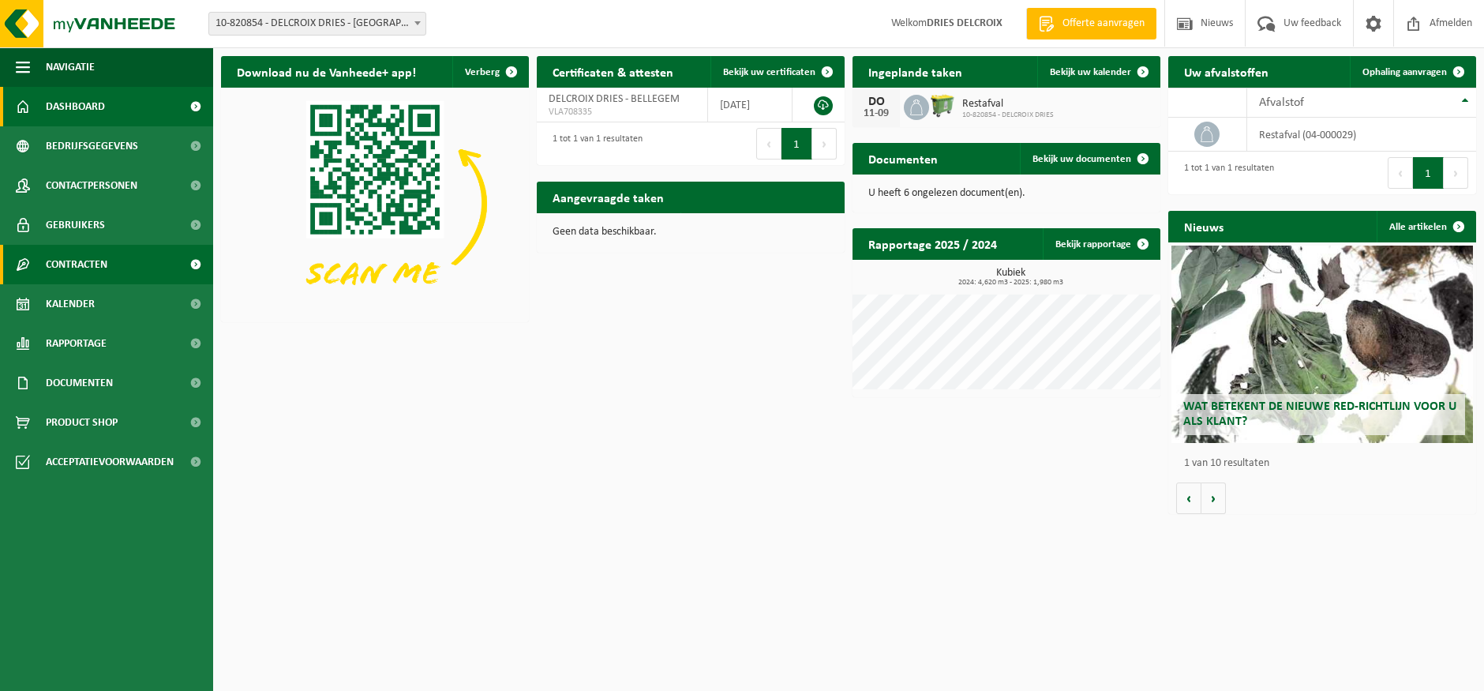
click at [99, 263] on span "Contracten" at bounding box center [77, 264] width 62 height 39
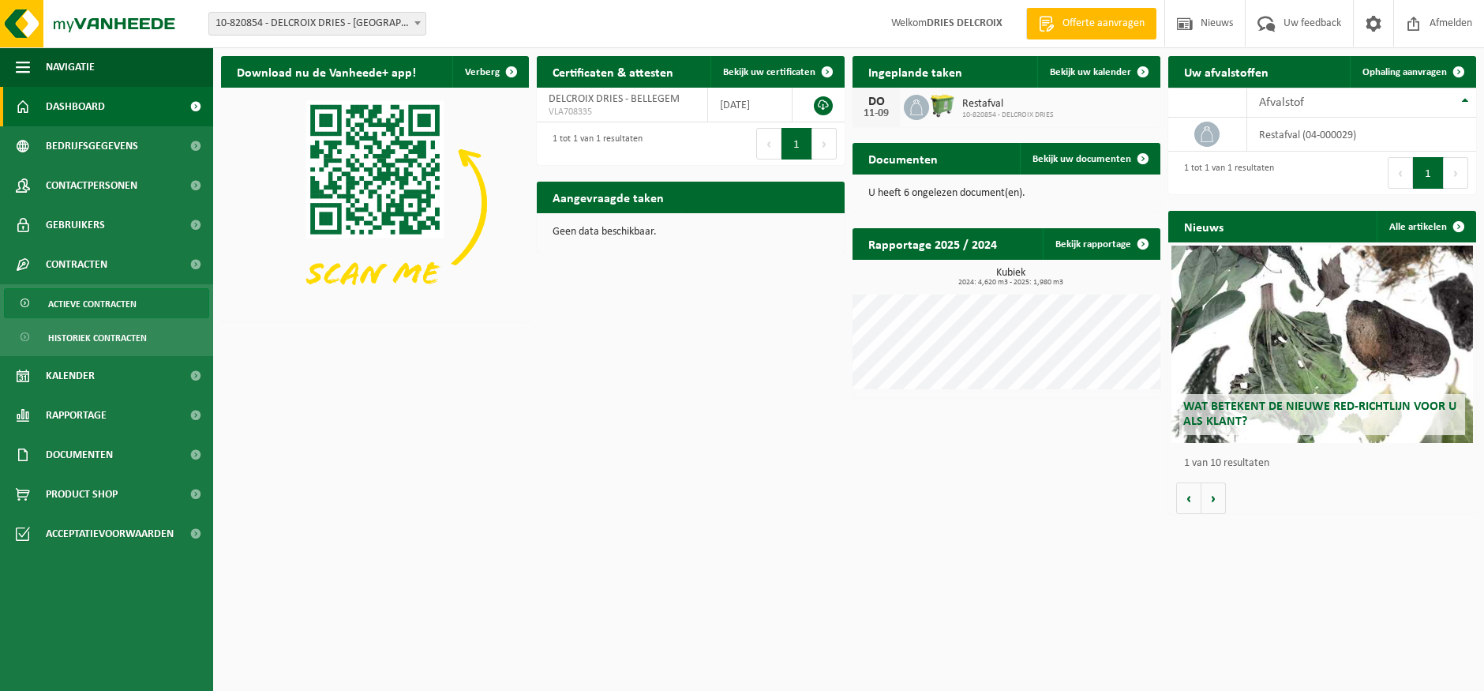
click at [102, 307] on span "Actieve contracten" at bounding box center [92, 304] width 88 height 30
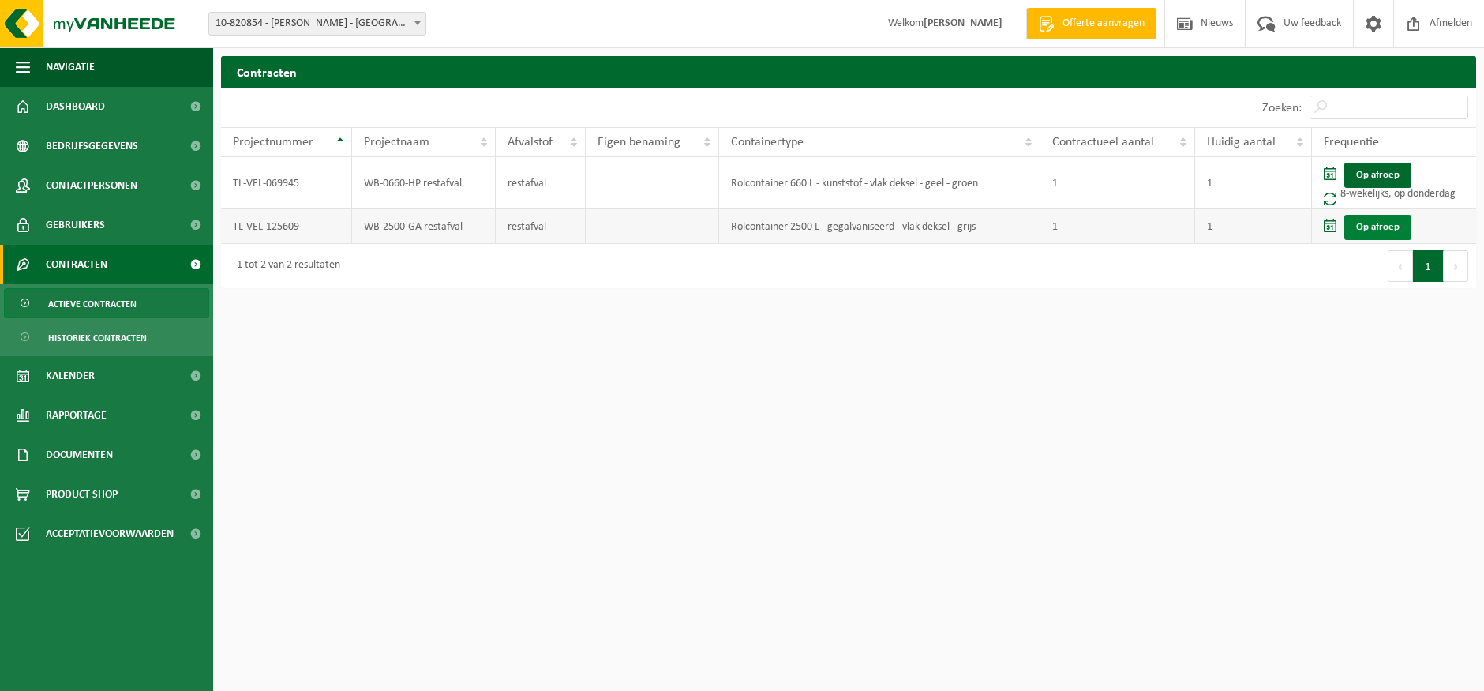
click at [1381, 223] on link "Op afroep" at bounding box center [1377, 227] width 67 height 25
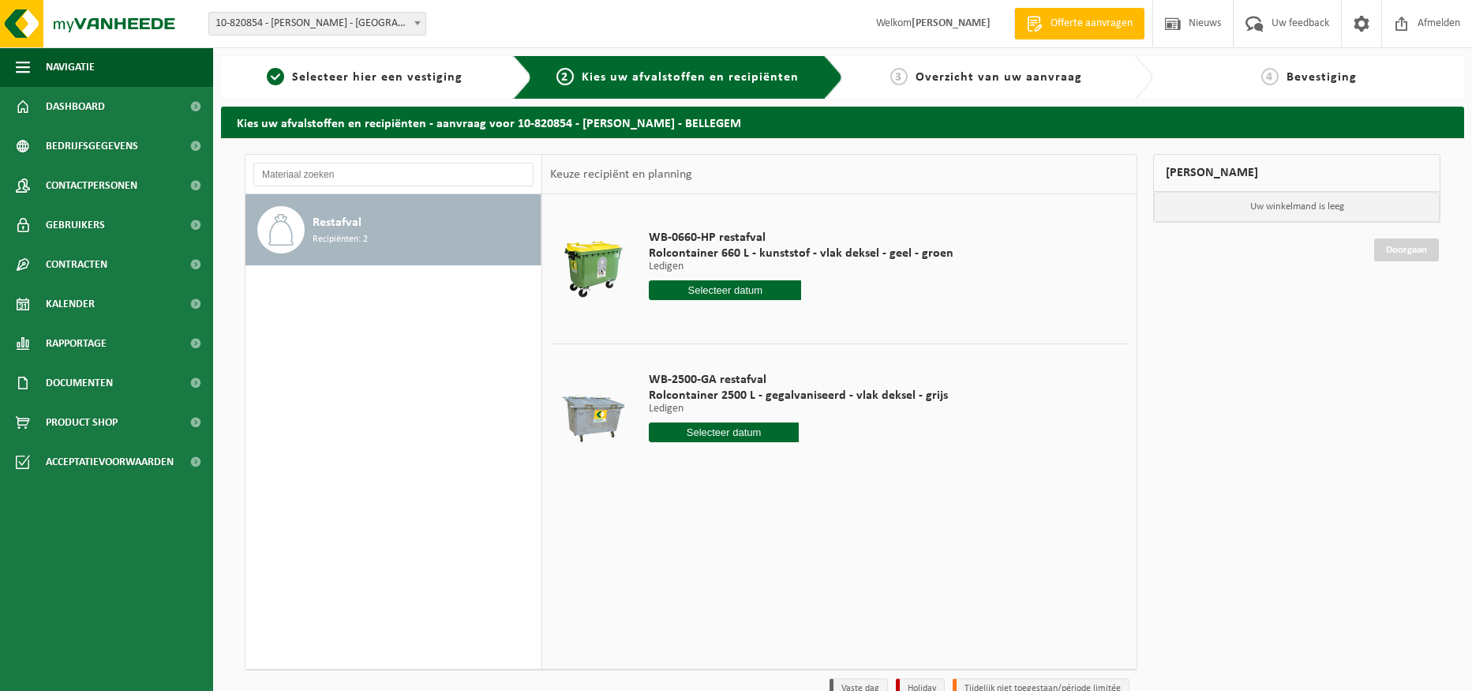
click at [694, 436] on input "text" at bounding box center [724, 432] width 150 height 20
click at [749, 573] on div "14" at bounding box center [747, 572] width 28 height 25
type input "Van 2025-08-14"
click at [706, 489] on button "In winkelmand" at bounding box center [693, 491] width 87 height 25
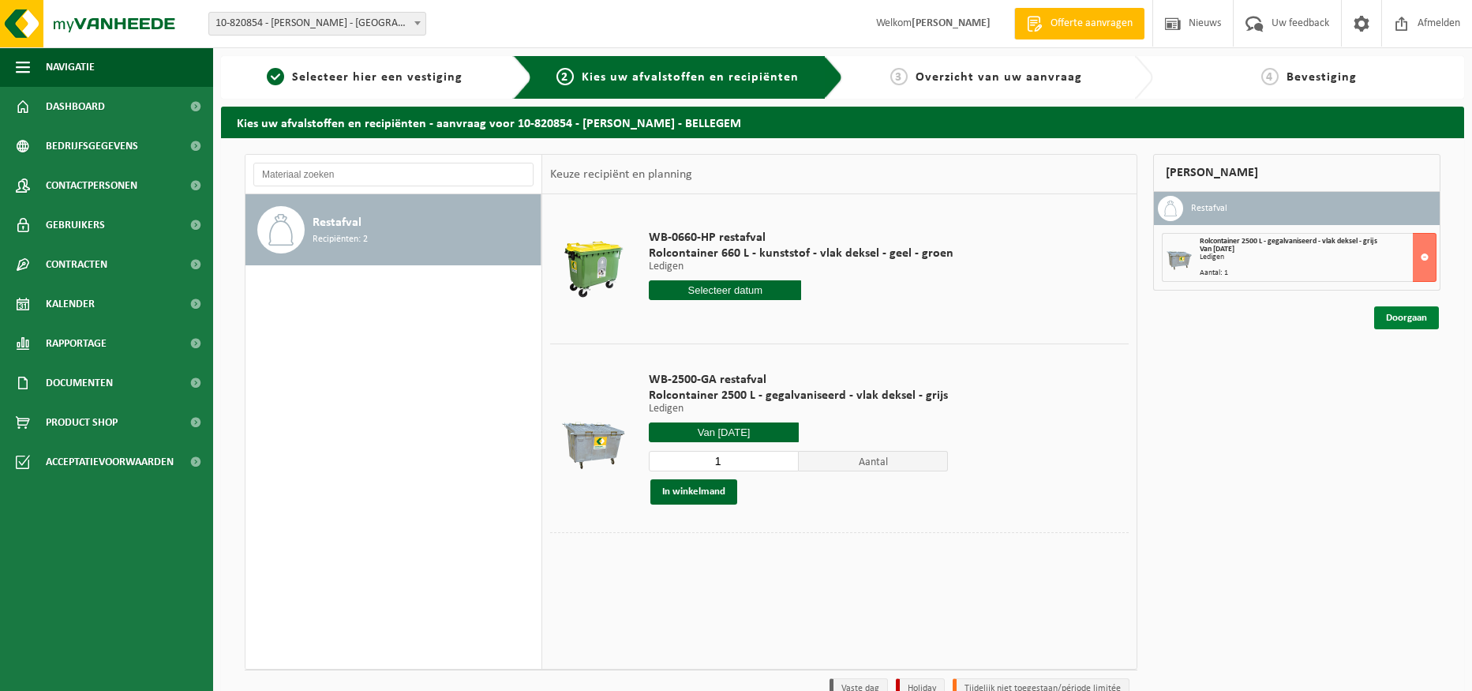
click at [1415, 320] on link "Doorgaan" at bounding box center [1406, 317] width 65 height 23
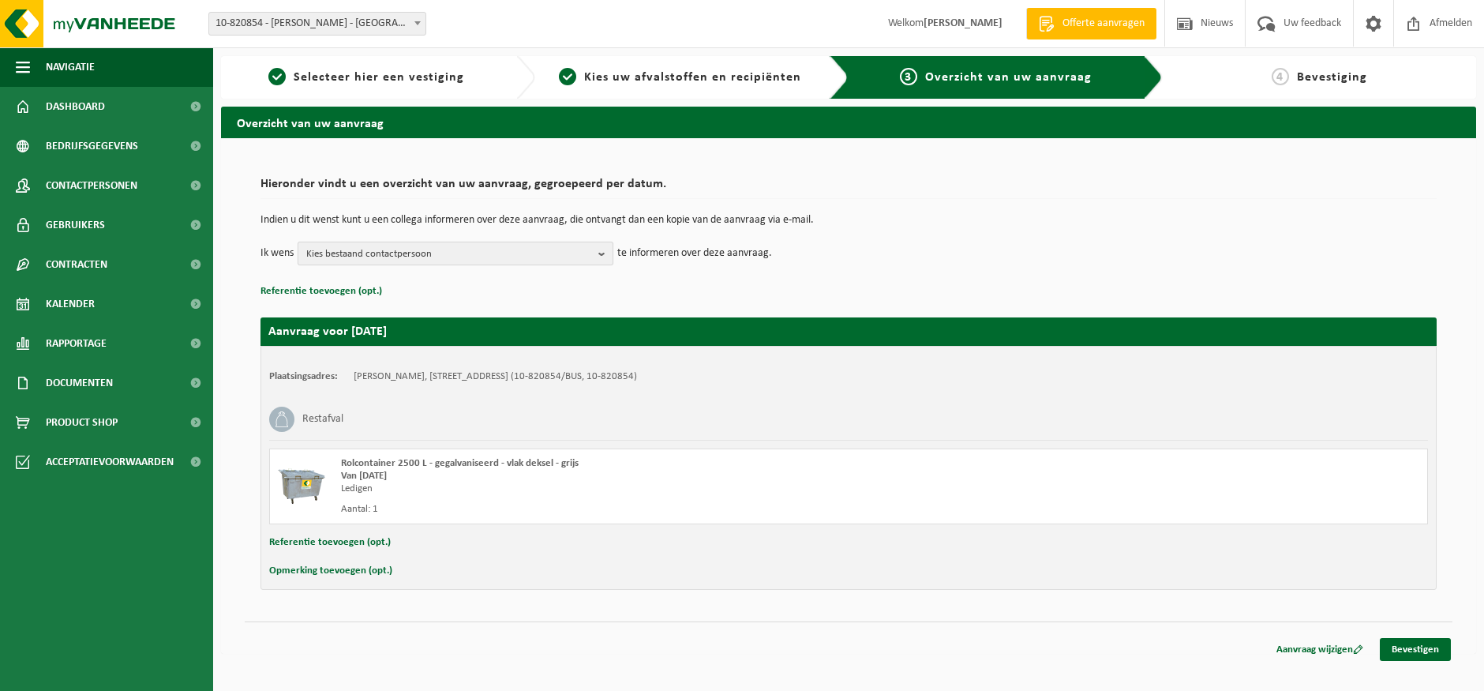
click at [592, 253] on span "Kies bestaand contactpersoon" at bounding box center [449, 254] width 286 height 24
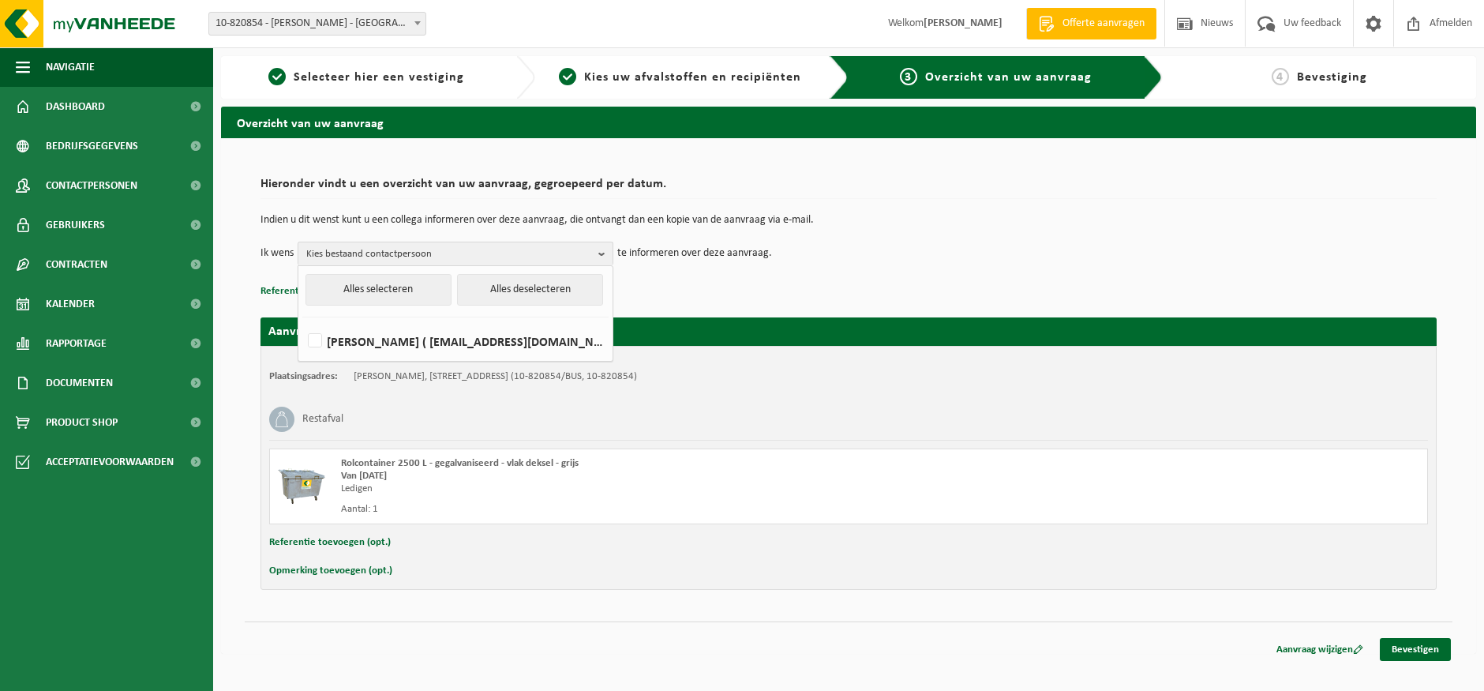
click at [707, 280] on div "Hieronder vindt u een overzicht van uw aanvraag, gegroepeerd per datum. Indien …" at bounding box center [848, 236] width 1176 height 132
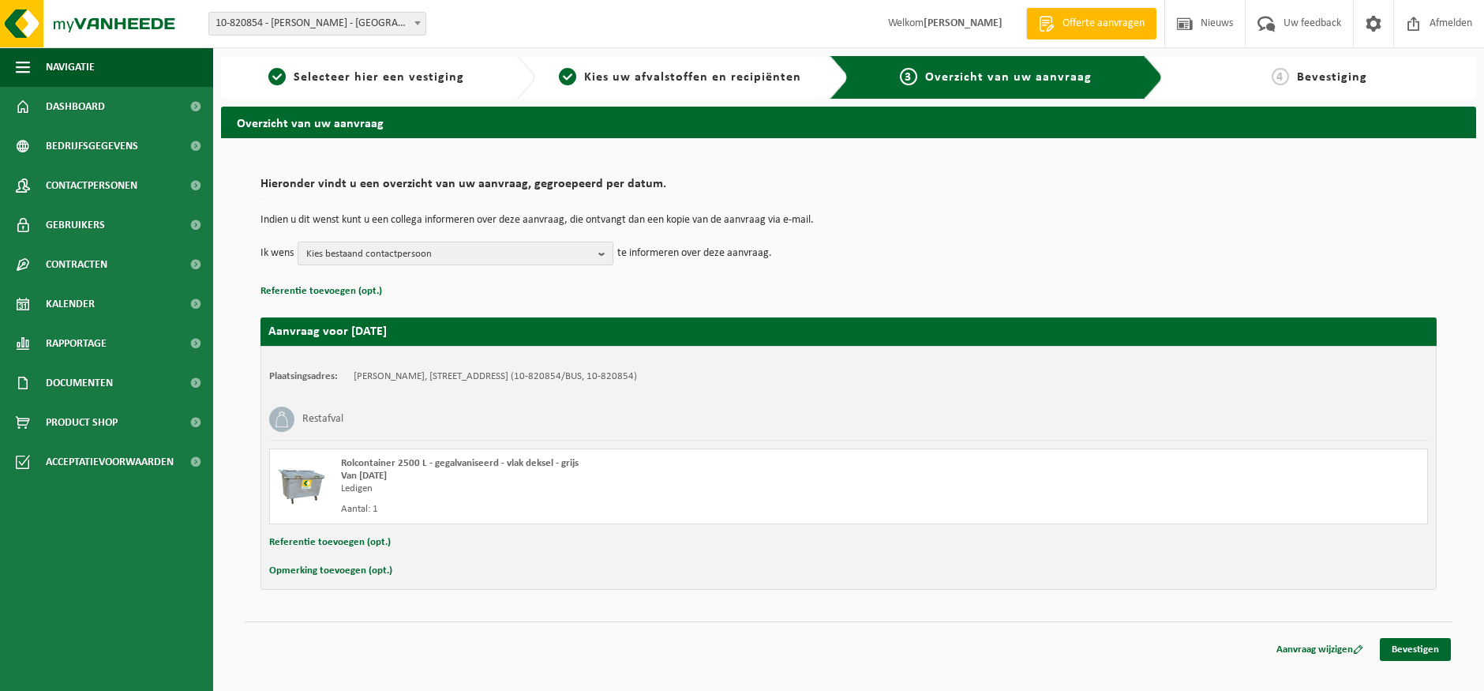
click at [564, 249] on span "Kies bestaand contactpersoon" at bounding box center [449, 254] width 286 height 24
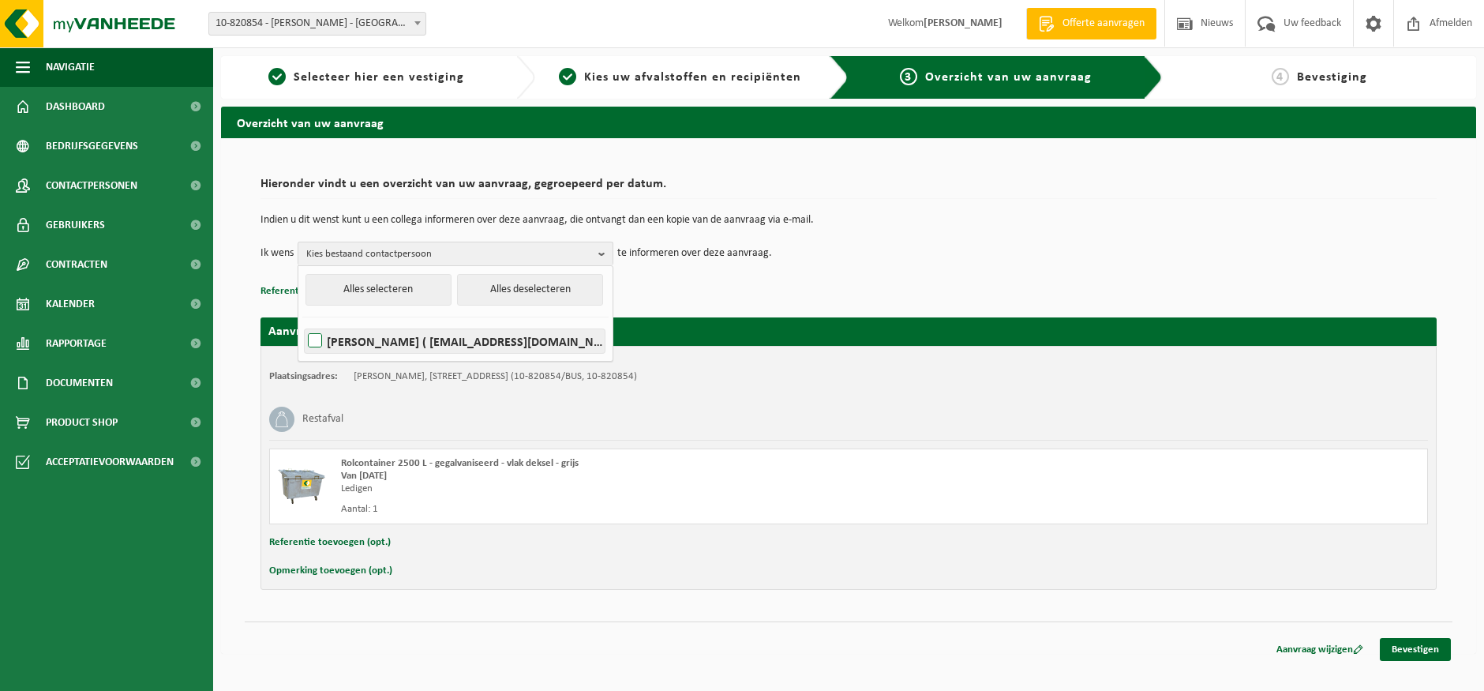
click at [316, 339] on label "[PERSON_NAME] ( [EMAIL_ADDRESS][DOMAIN_NAME] )" at bounding box center [455, 341] width 300 height 24
click at [302, 321] on input "[PERSON_NAME] ( [EMAIL_ADDRESS][DOMAIN_NAME] )" at bounding box center [301, 320] width 1 height 1
checkbox input "true"
click at [772, 275] on div "Hieronder vindt u een overzicht van uw aanvraag, gegroepeerd per datum. Indien …" at bounding box center [848, 236] width 1176 height 132
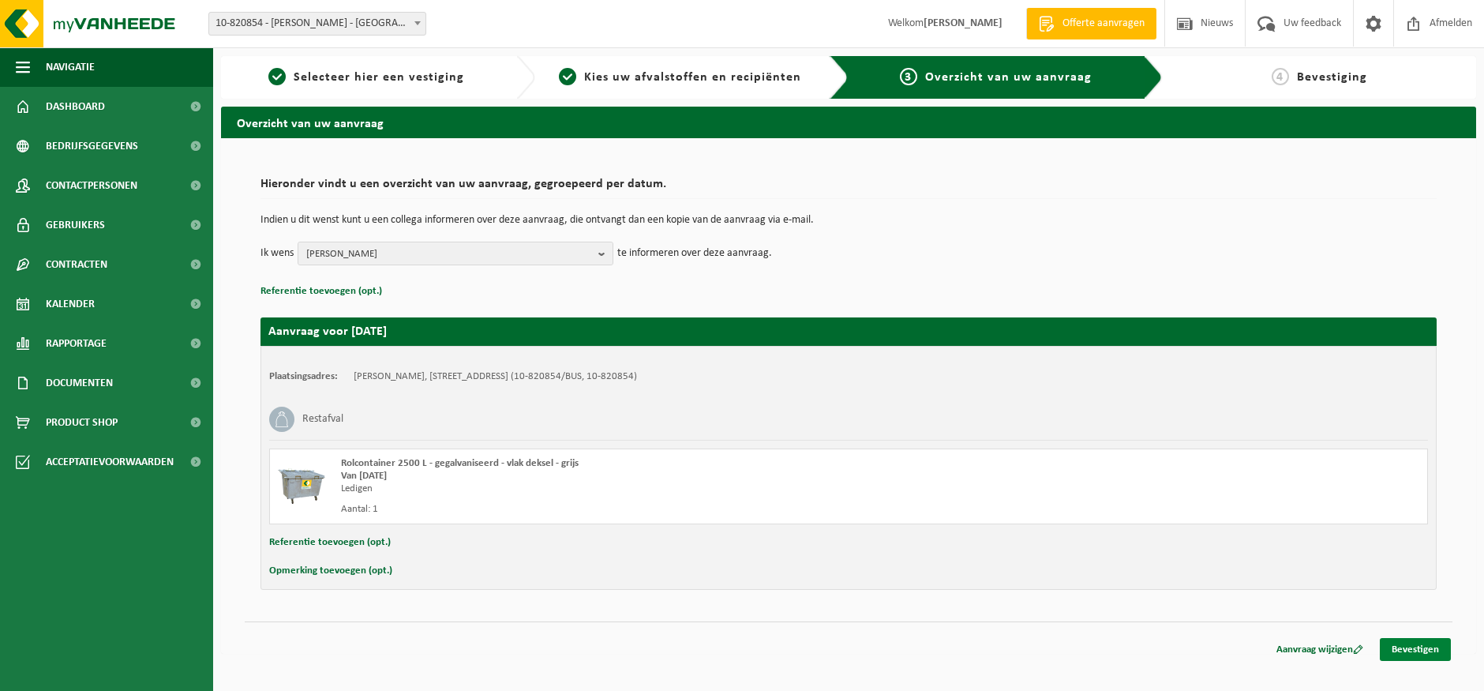
click at [1435, 649] on link "Bevestigen" at bounding box center [1414, 649] width 71 height 23
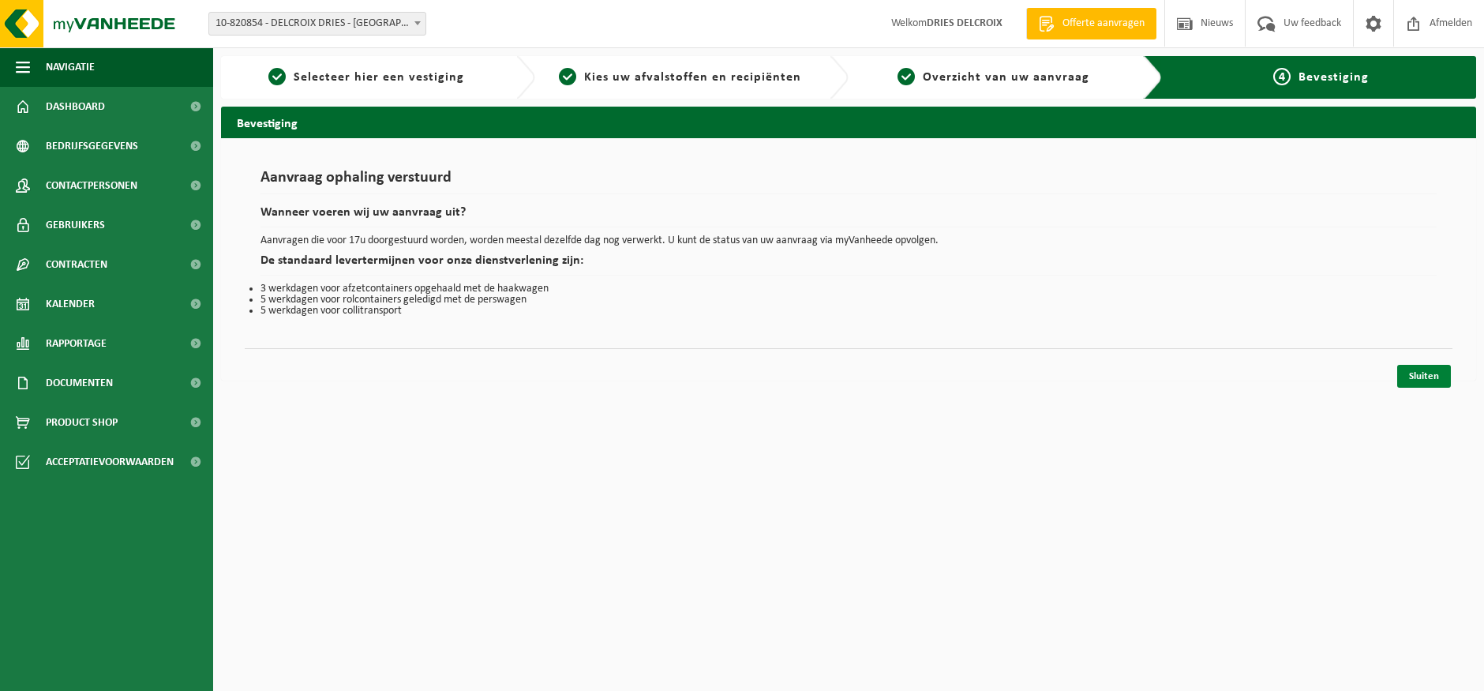
click at [1418, 373] on link "Sluiten" at bounding box center [1424, 376] width 54 height 23
